Goal: Task Accomplishment & Management: Use online tool/utility

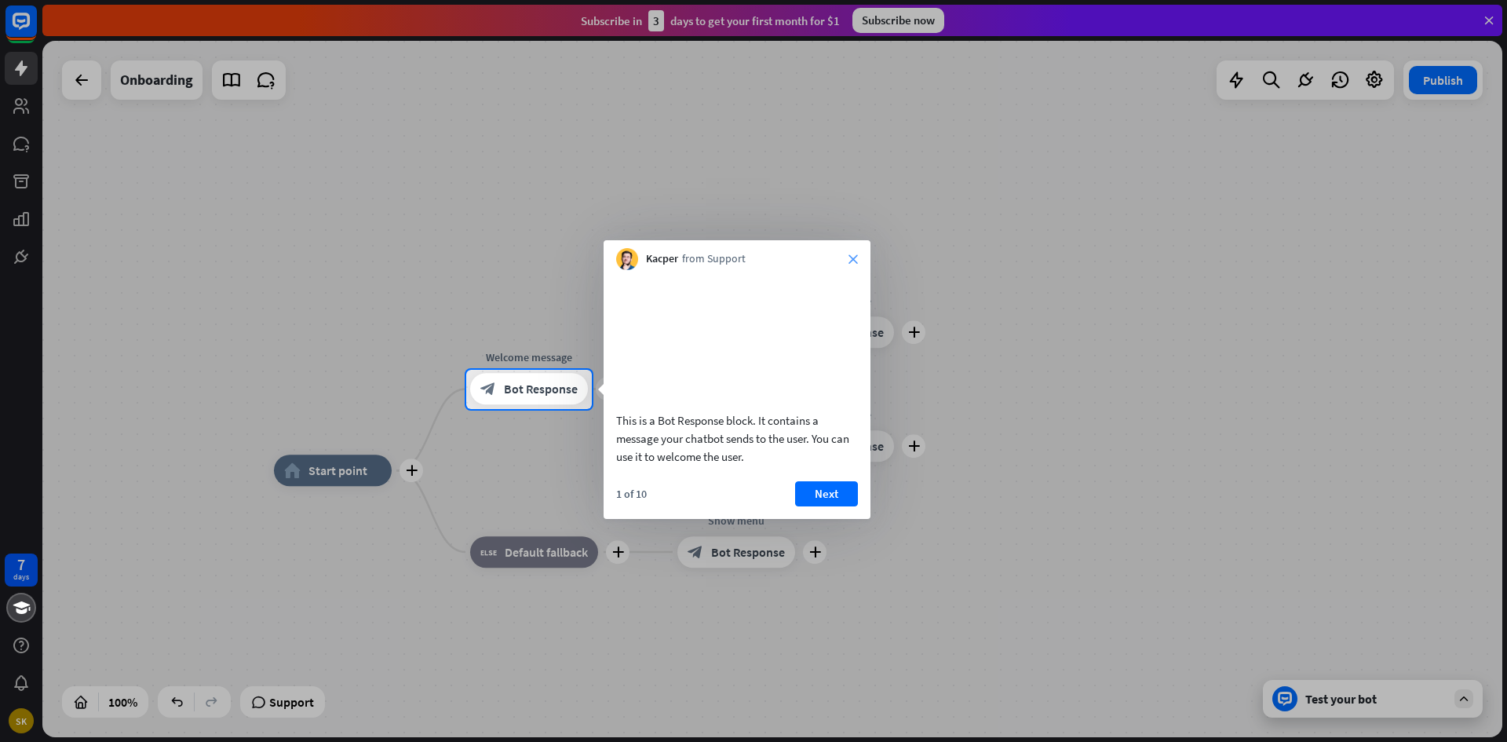
click at [849, 257] on icon "close" at bounding box center [853, 258] width 9 height 9
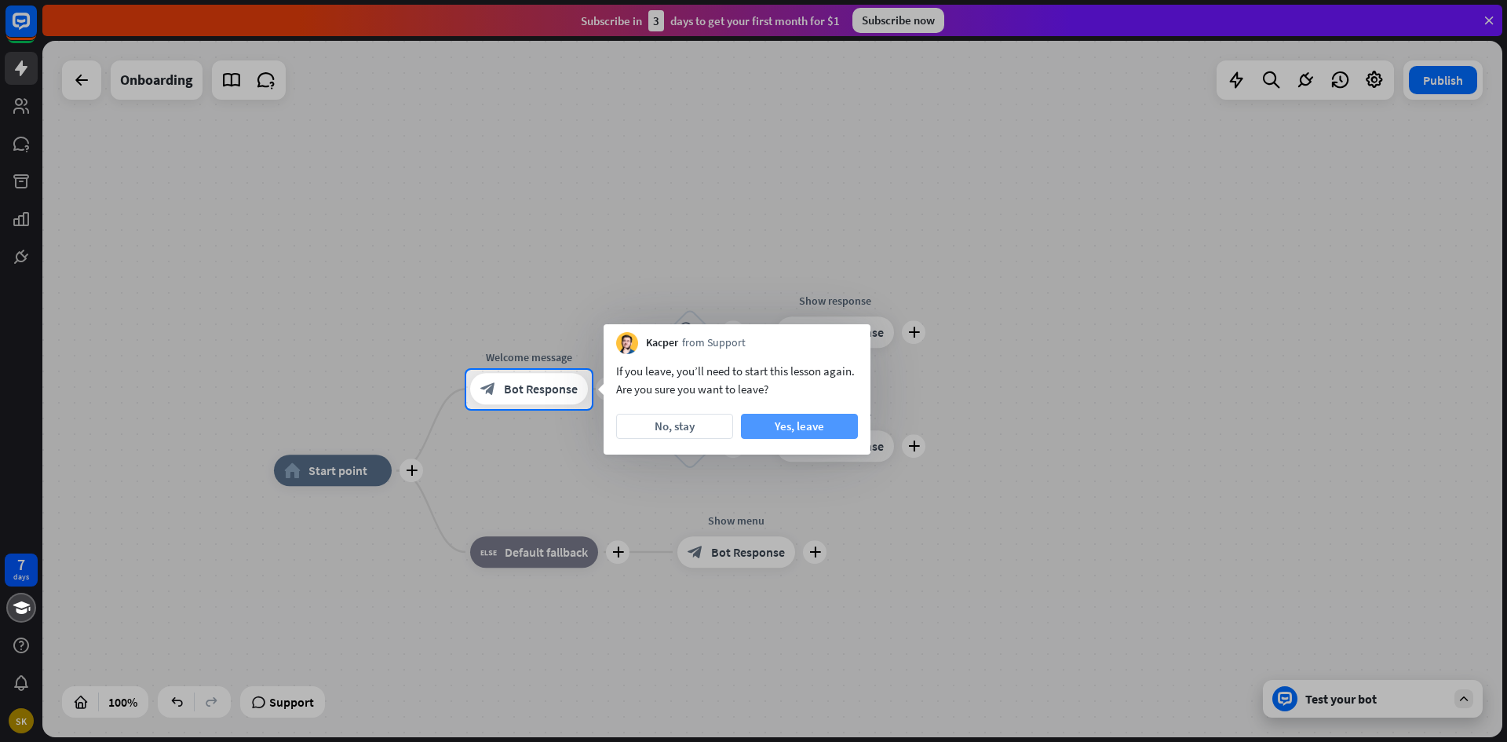
click at [776, 428] on button "Yes, leave" at bounding box center [799, 426] width 117 height 25
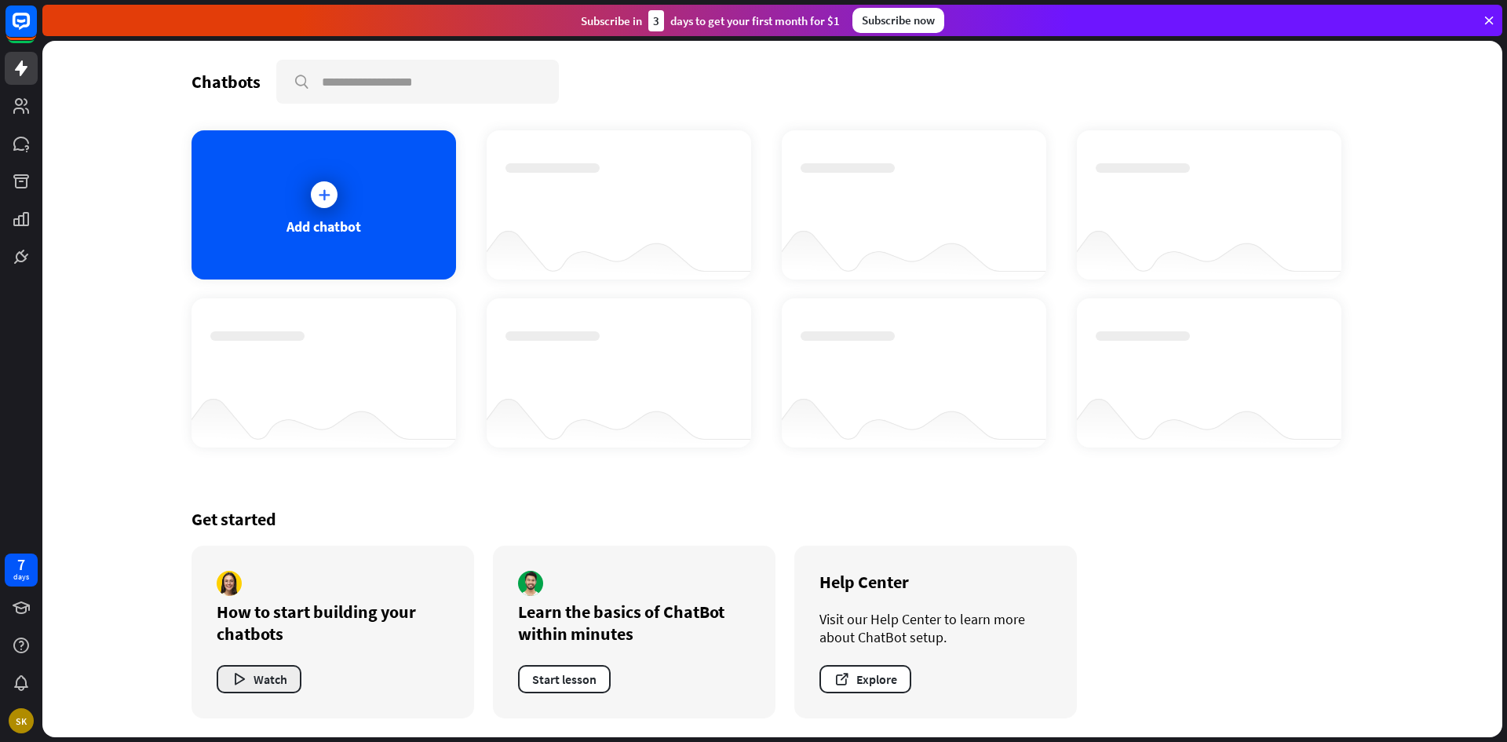
click at [260, 677] on button "Watch" at bounding box center [259, 679] width 85 height 28
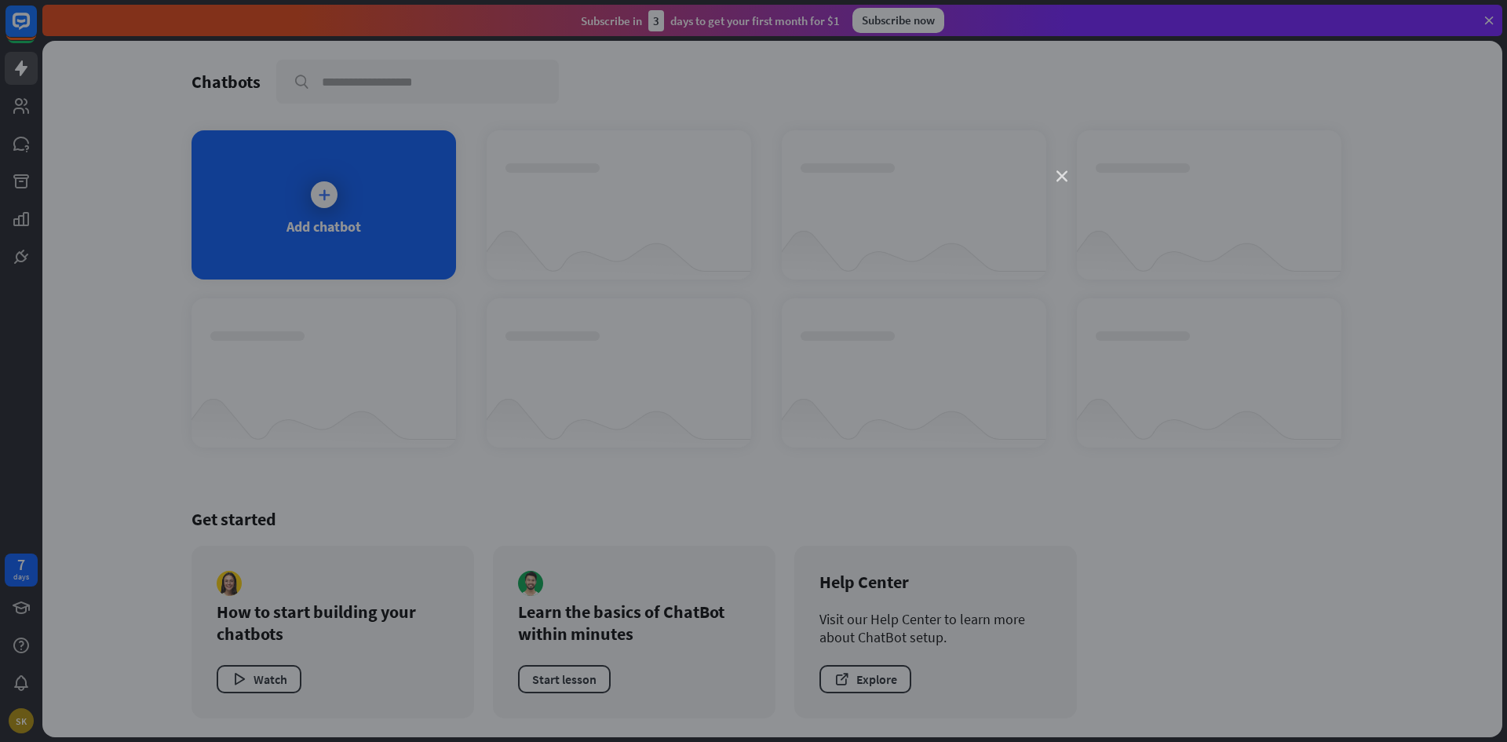
click at [1064, 171] on icon "close" at bounding box center [1062, 176] width 11 height 11
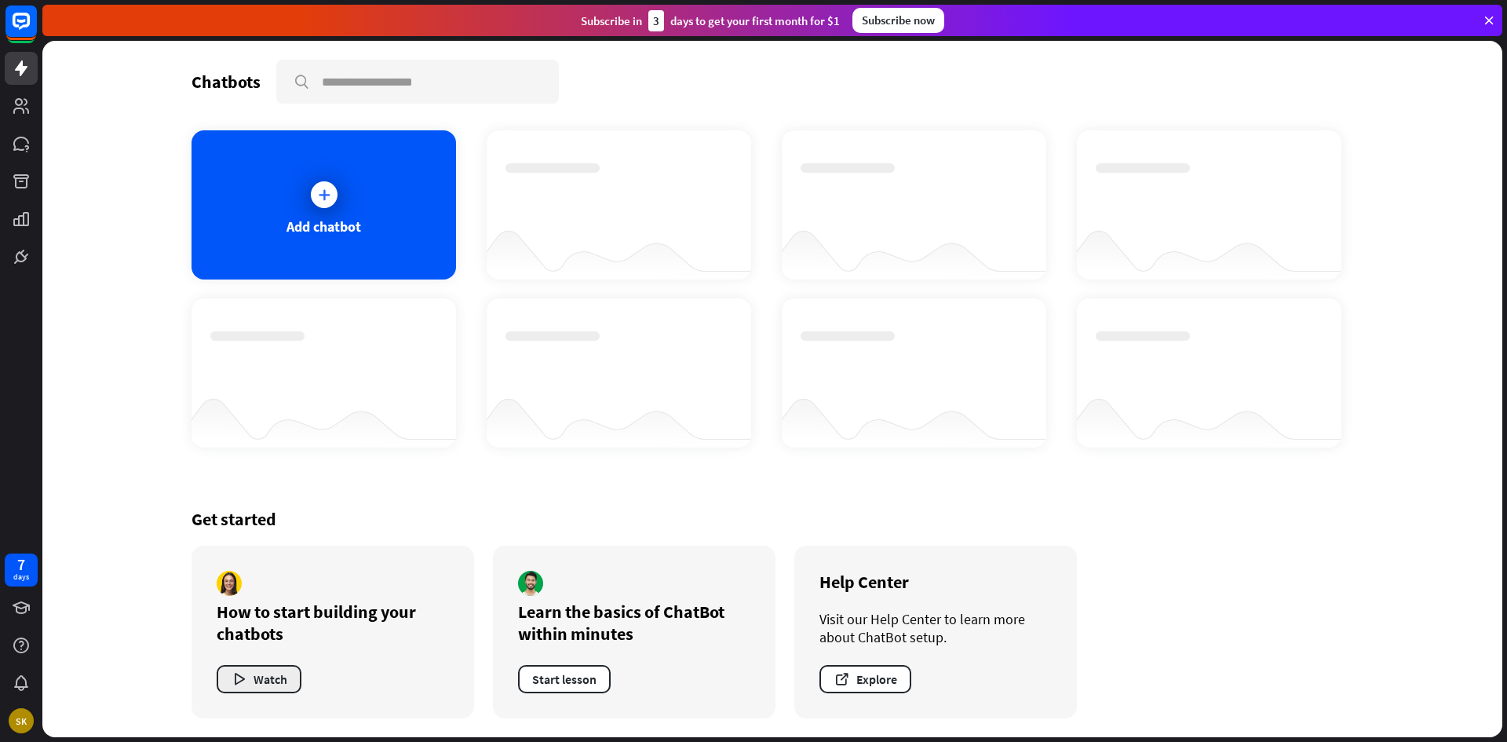
click at [259, 683] on button "Watch" at bounding box center [259, 679] width 85 height 28
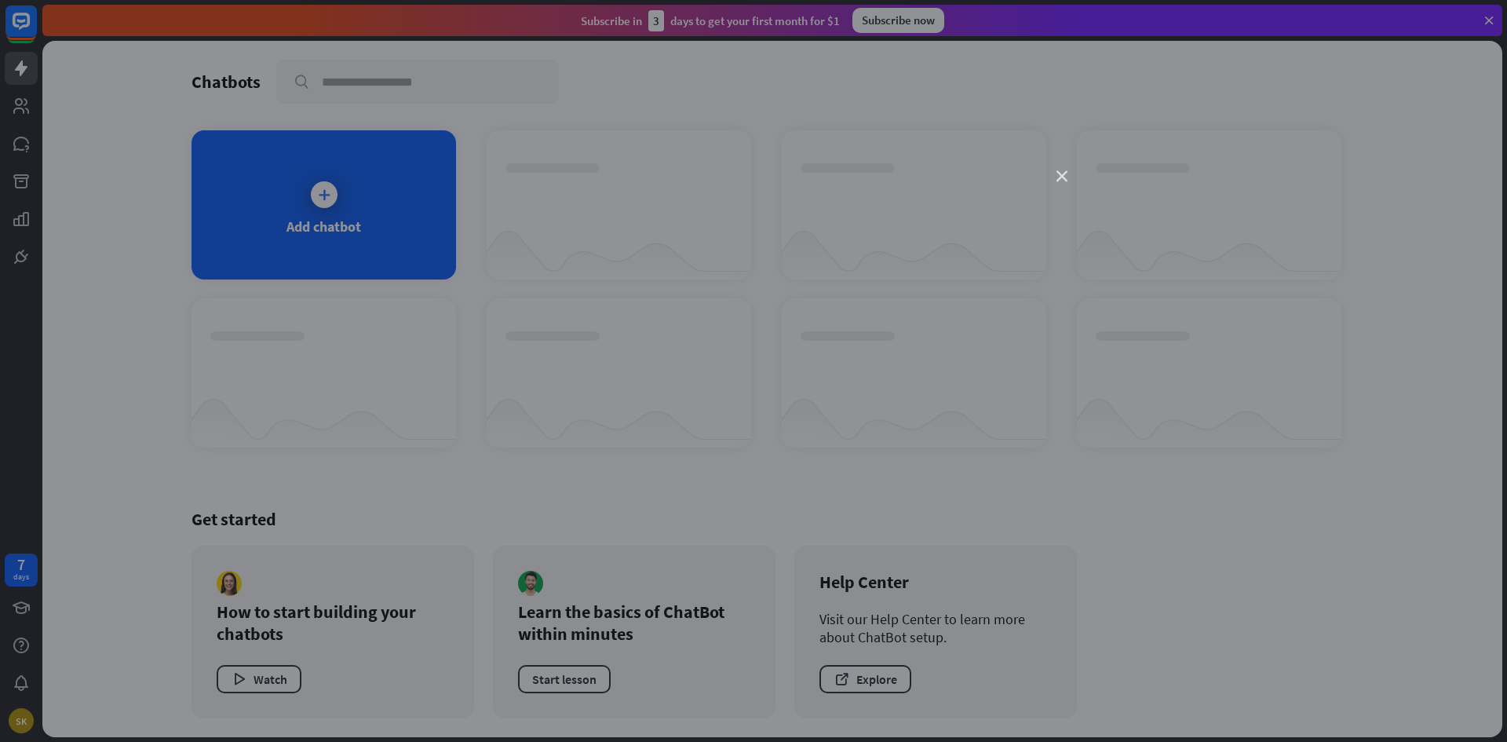
click at [1062, 176] on icon "close" at bounding box center [1062, 176] width 11 height 11
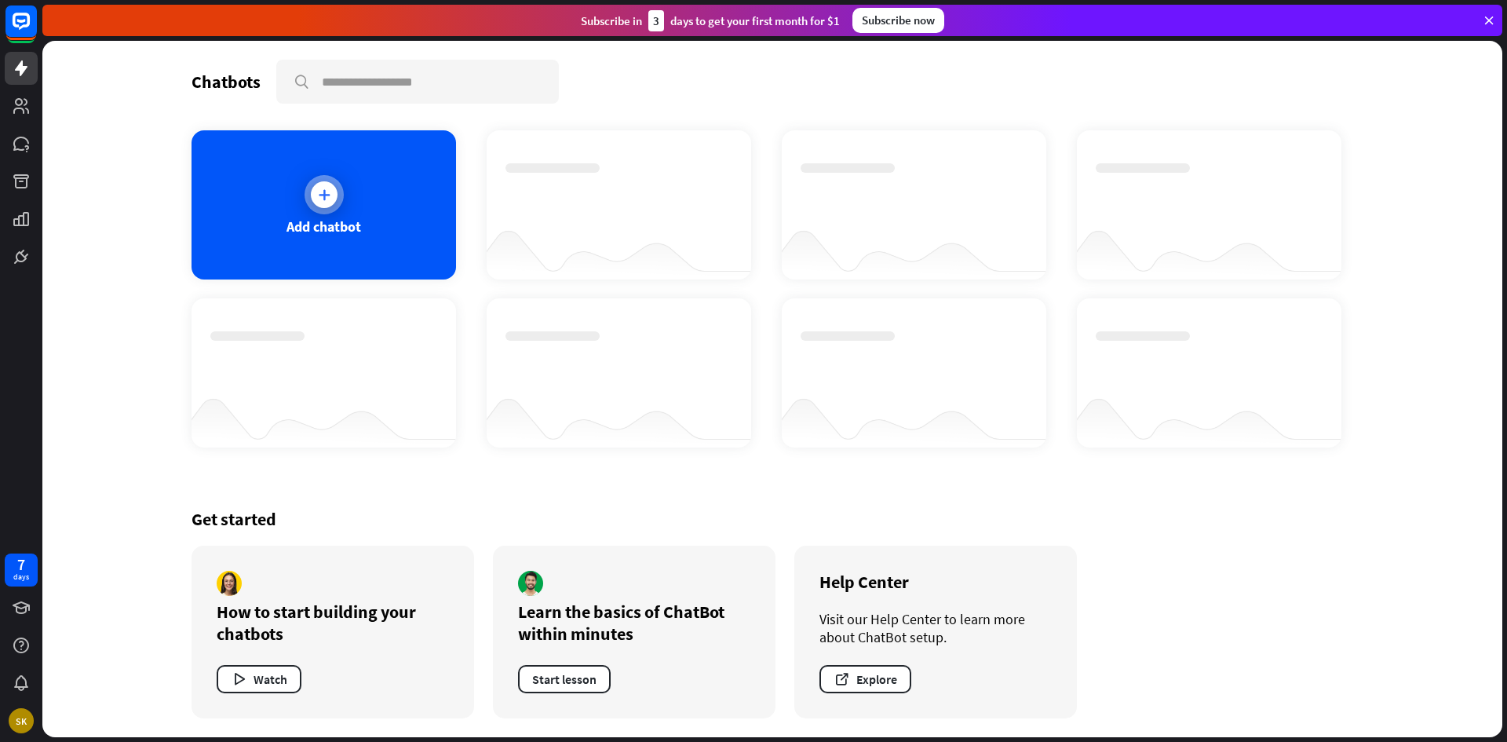
click at [330, 208] on div at bounding box center [324, 194] width 39 height 39
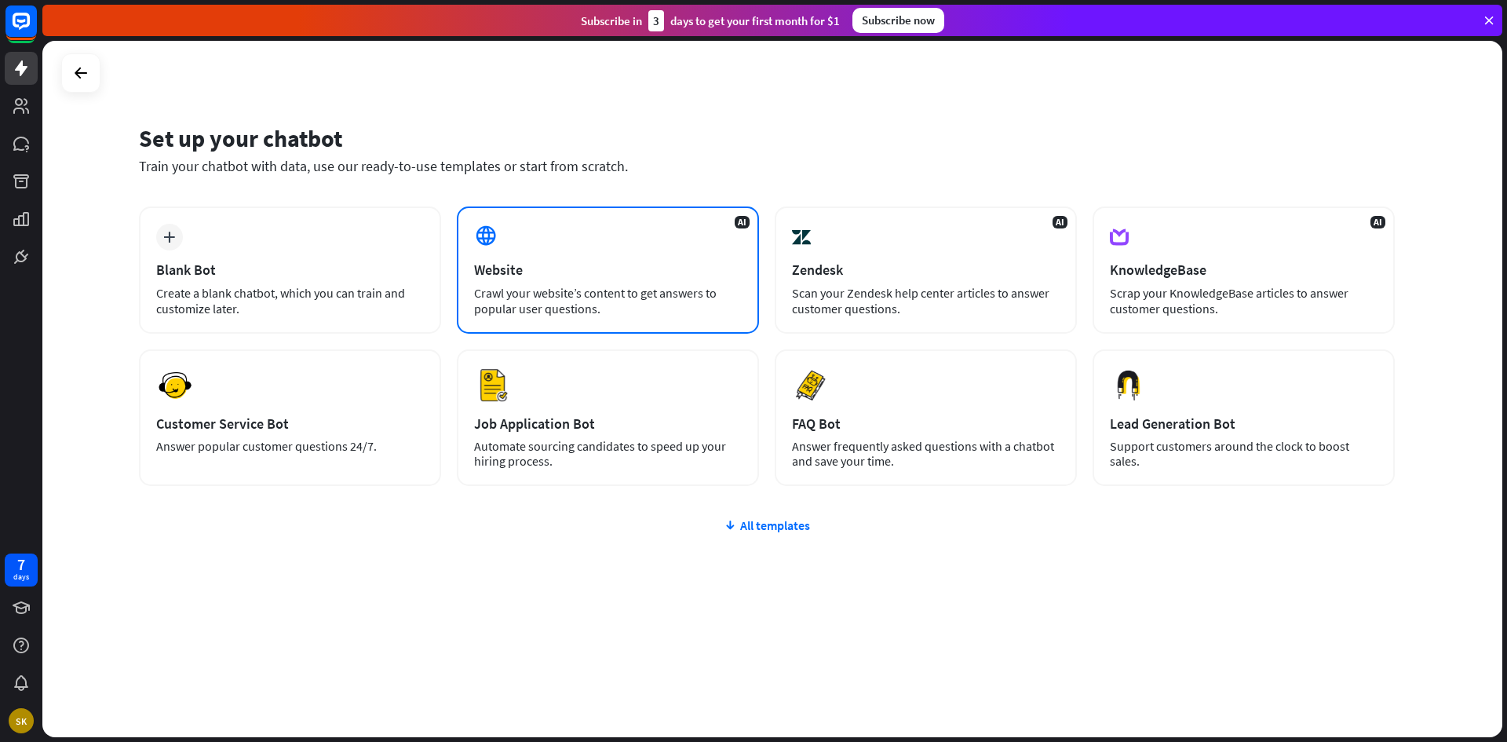
click at [554, 250] on div "AI Website Crawl your website’s content to get answers to popular user question…" at bounding box center [608, 269] width 302 height 127
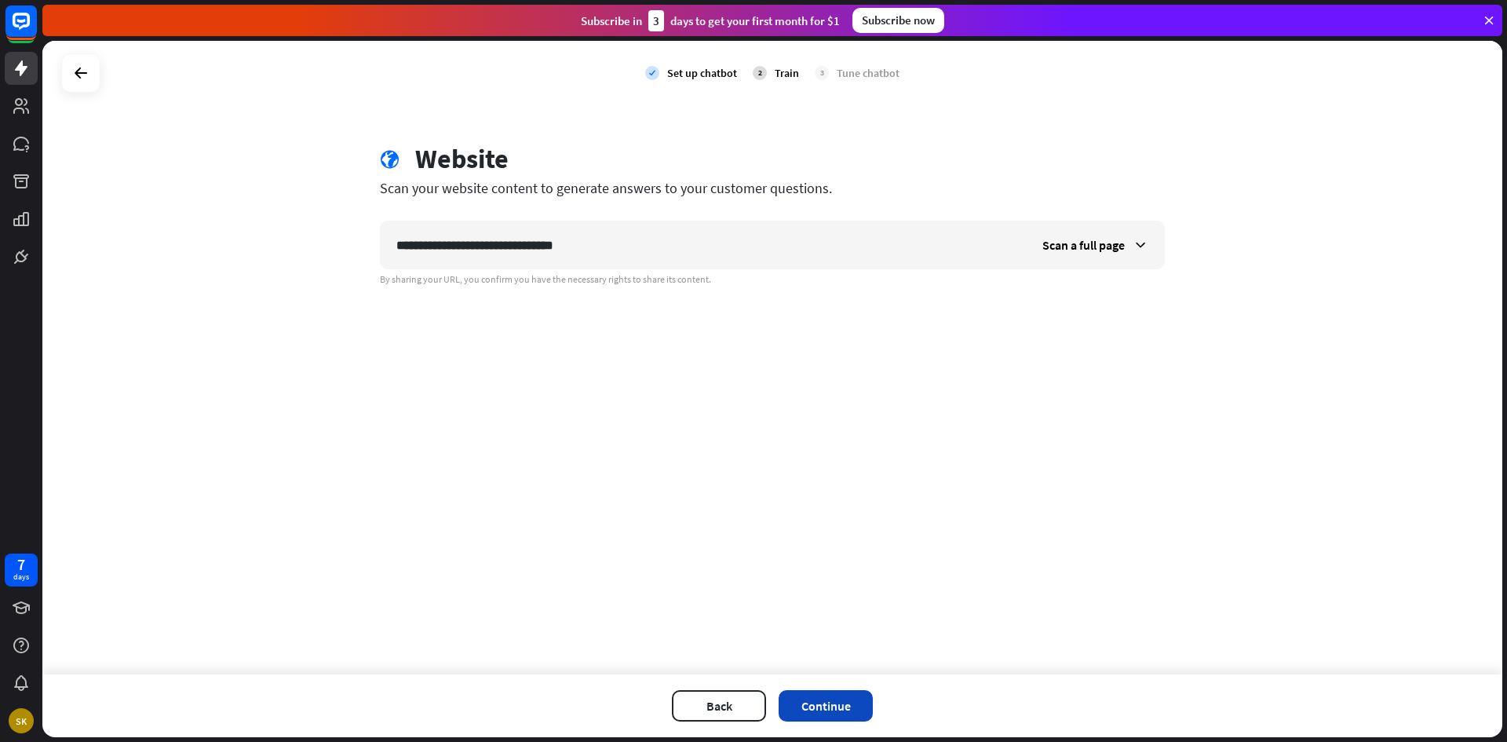
type input "**********"
click at [829, 706] on button "Continue" at bounding box center [826, 705] width 94 height 31
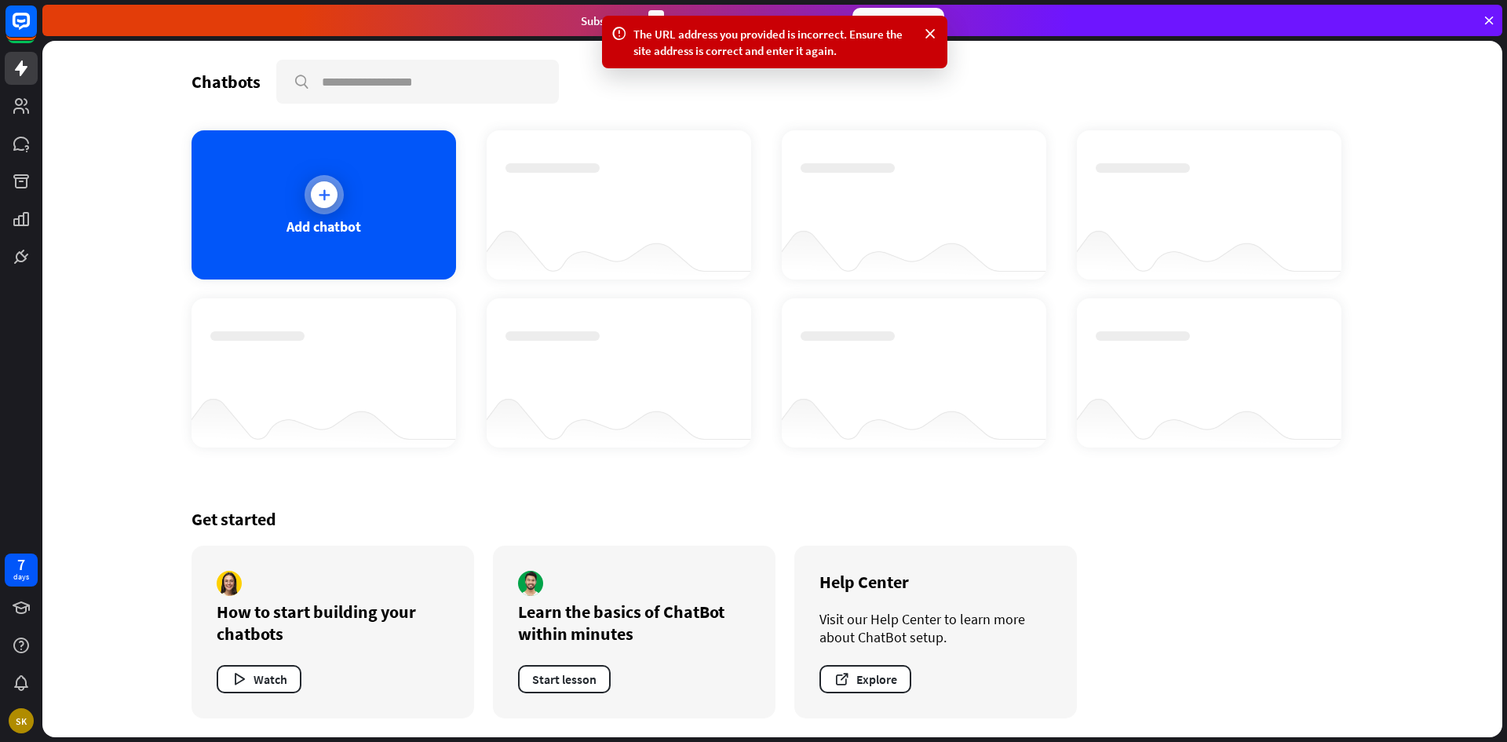
click at [342, 209] on div "Add chatbot" at bounding box center [324, 204] width 265 height 149
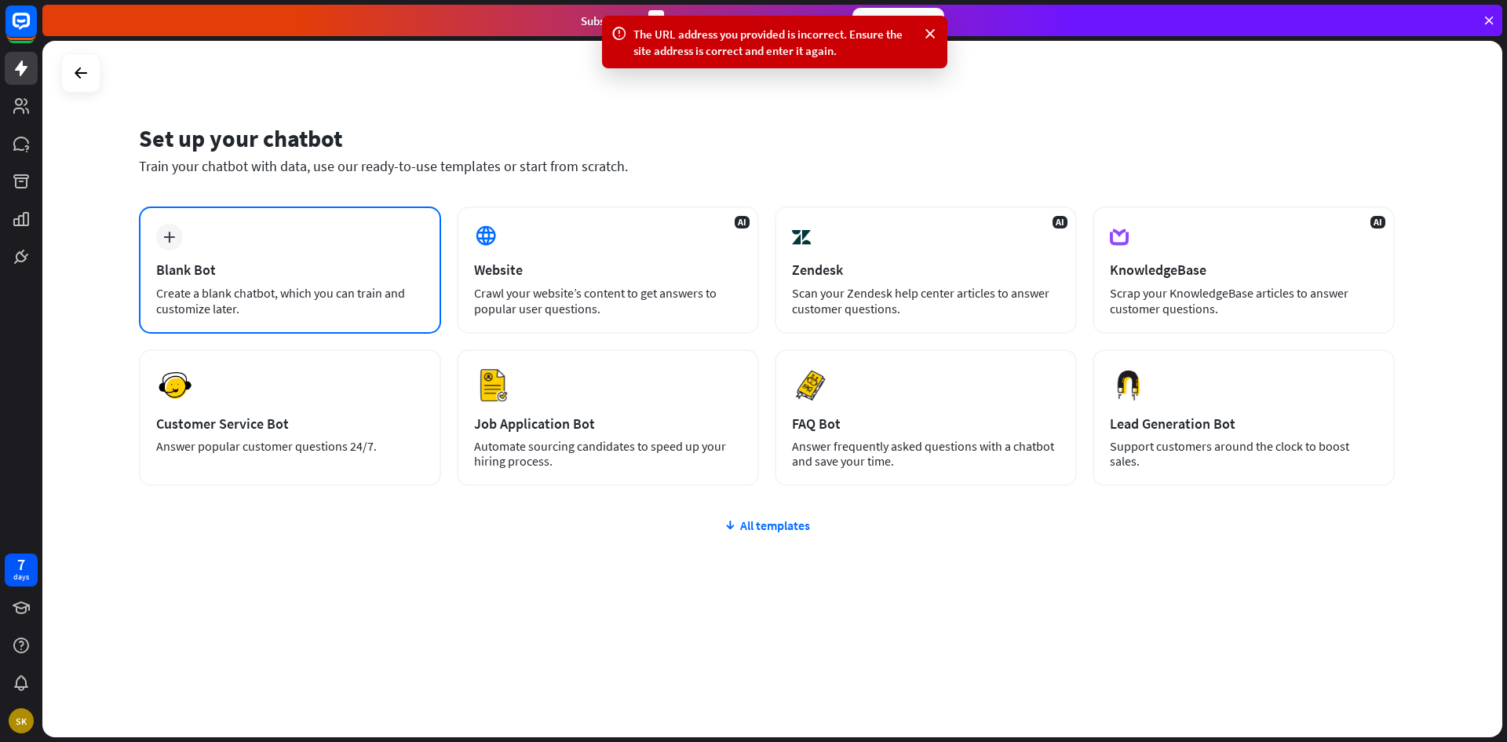
click at [274, 285] on div "Create a blank chatbot, which you can train and customize later." at bounding box center [290, 300] width 268 height 31
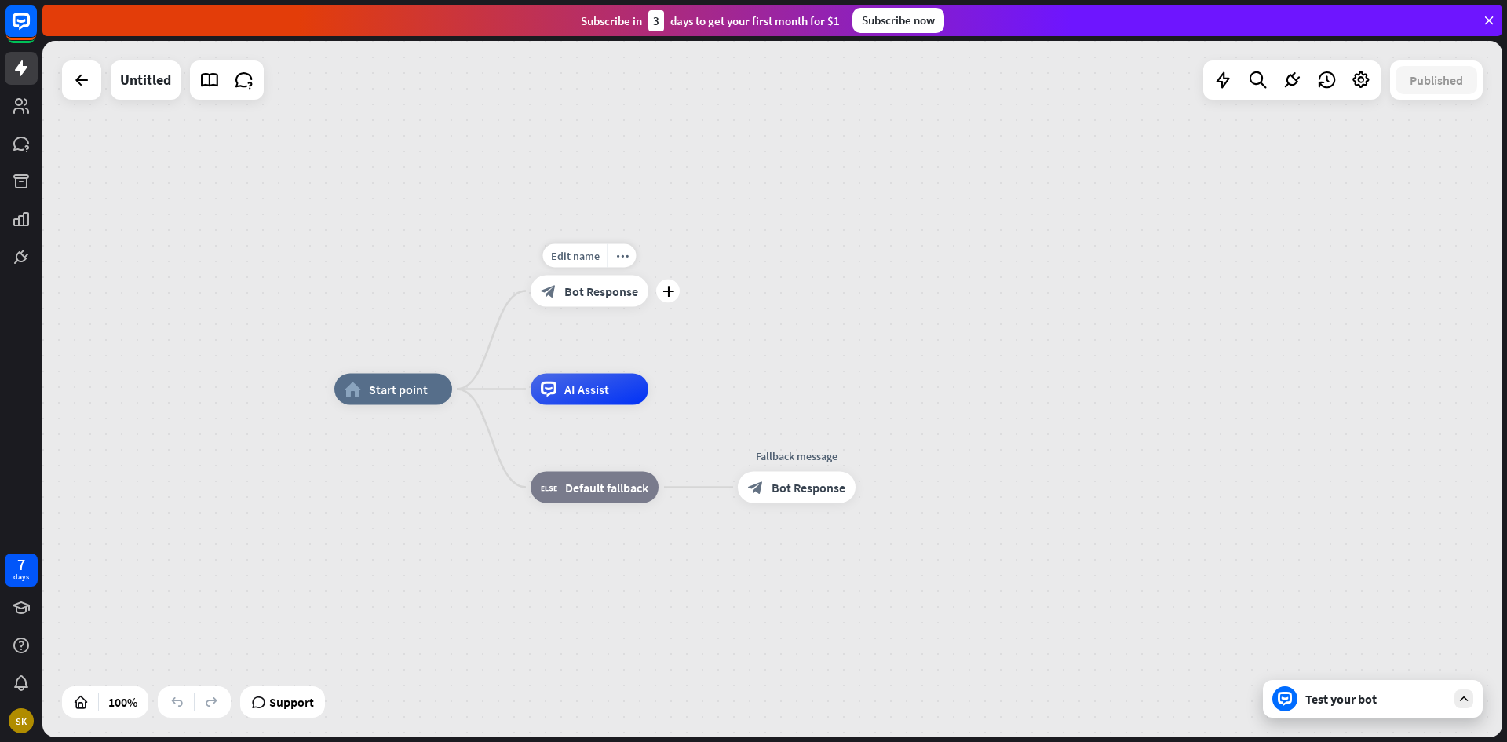
click at [578, 296] on span "Bot Response" at bounding box center [601, 291] width 74 height 16
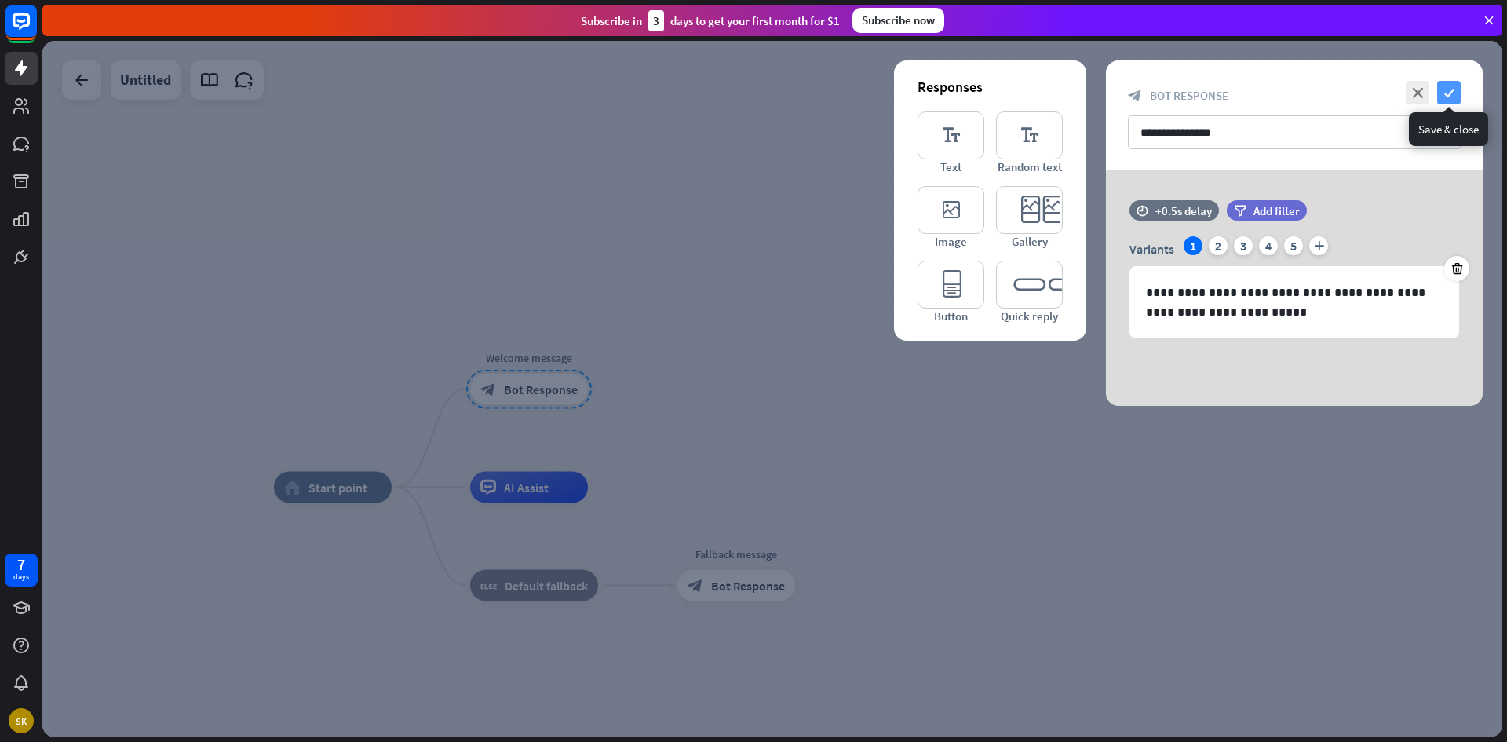
click at [1452, 97] on icon "check" at bounding box center [1449, 93] width 24 height 24
